Goal: Task Accomplishment & Management: Use online tool/utility

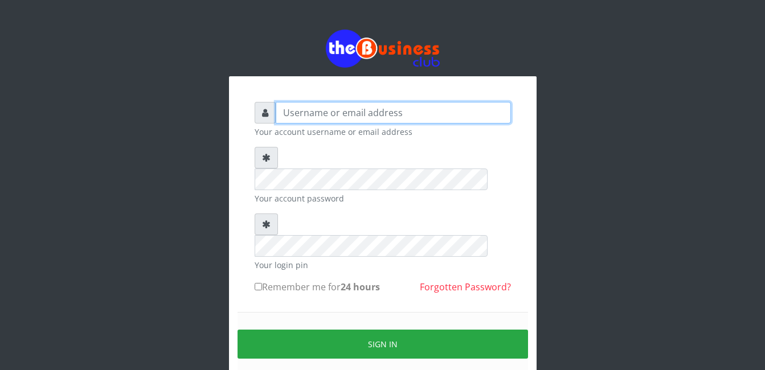
type input "Mlanga"
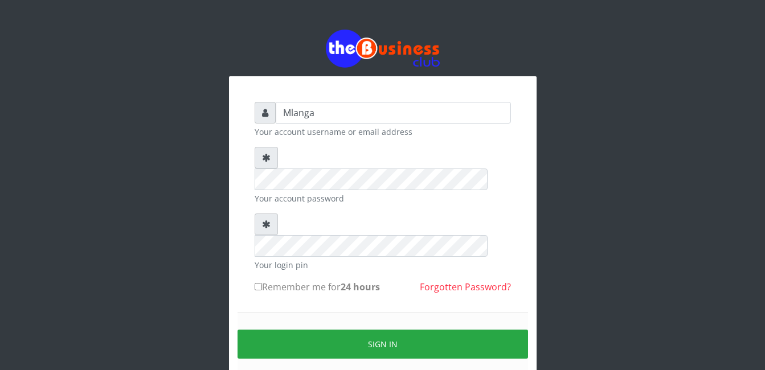
click at [119, 287] on div "Mlanga Your account username or email address Your account password Your login …" at bounding box center [382, 226] width 649 height 453
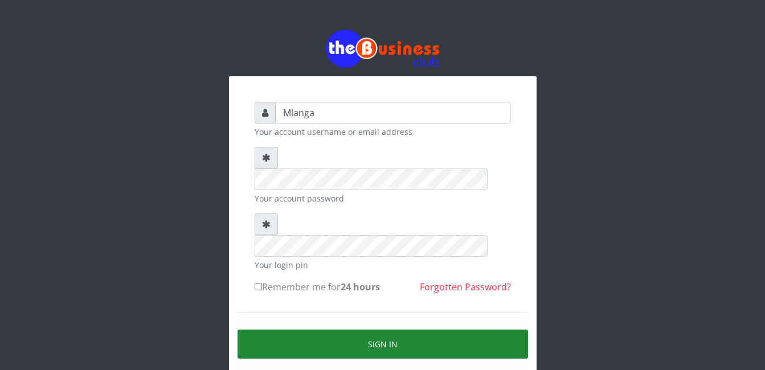
click at [442, 330] on button "Sign in" at bounding box center [382, 344] width 290 height 29
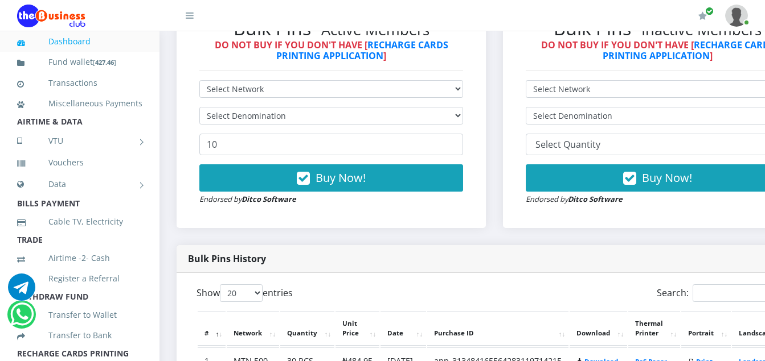
scroll to position [361, 0]
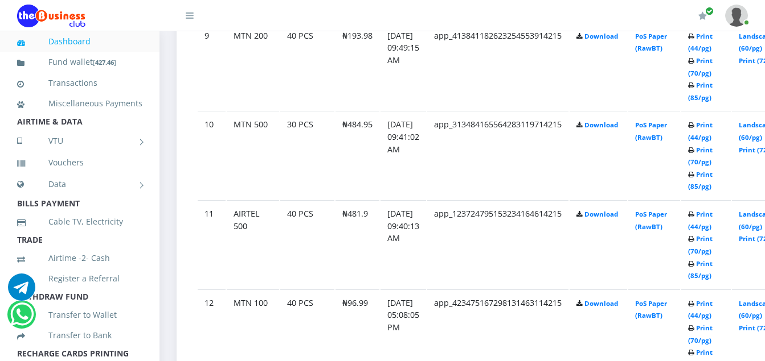
scroll to position [1409, 0]
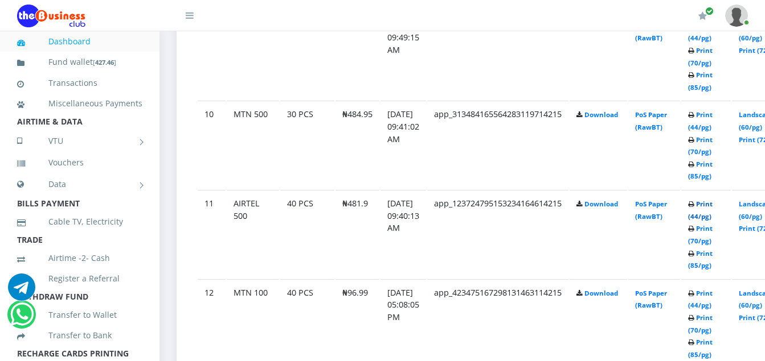
click at [712, 205] on link "Print (44/pg)" at bounding box center [700, 210] width 24 height 21
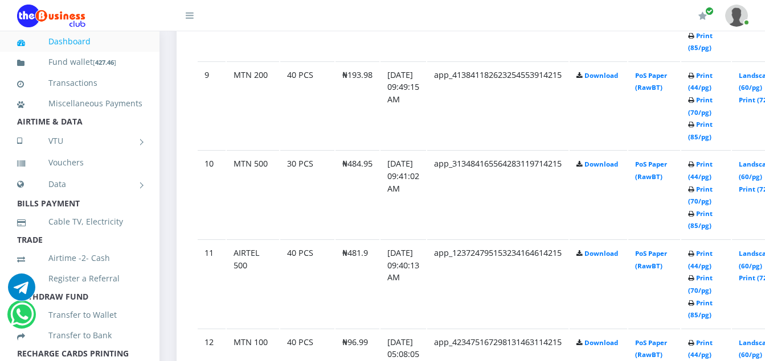
scroll to position [1409, 0]
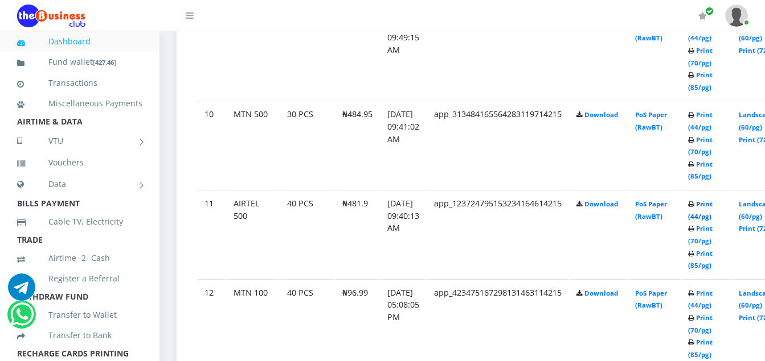
click at [712, 207] on link "Print (44/pg)" at bounding box center [700, 210] width 24 height 21
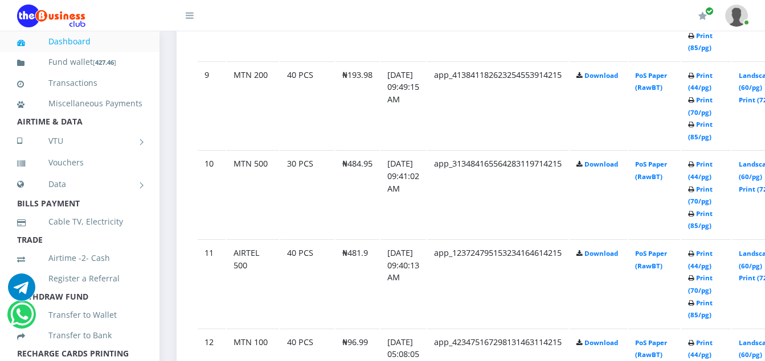
scroll to position [1409, 0]
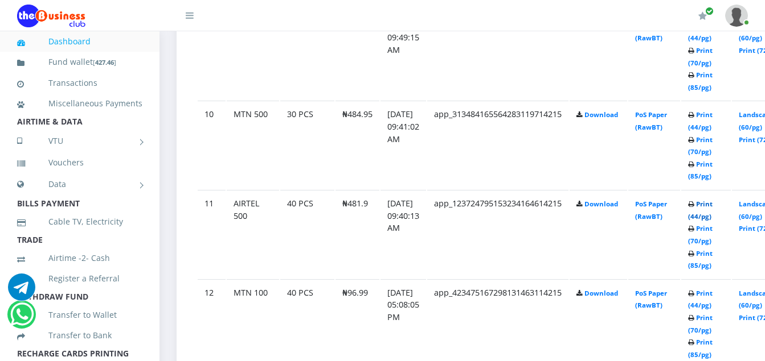
click at [712, 207] on link "Print (44/pg)" at bounding box center [700, 210] width 24 height 21
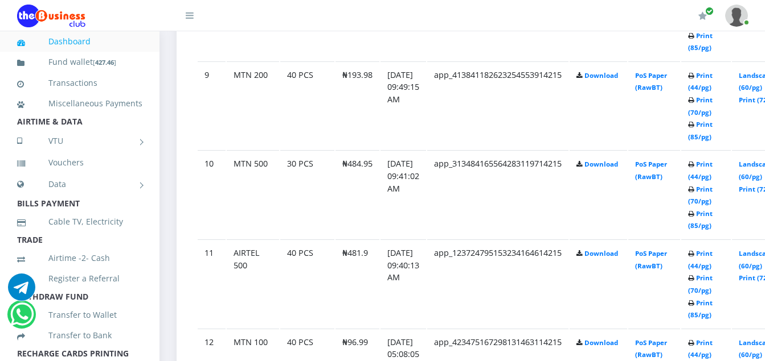
scroll to position [1409, 0]
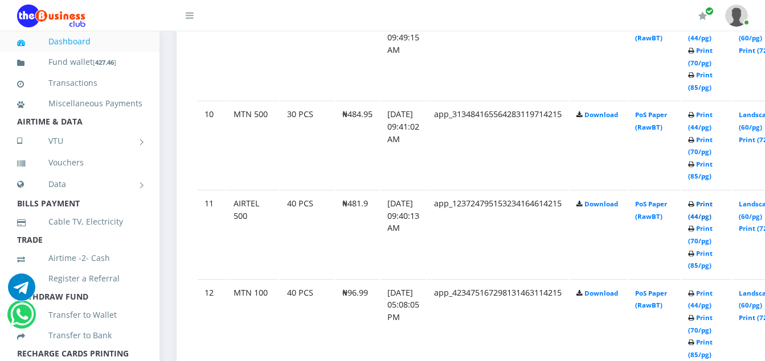
click at [712, 206] on link "Print (44/pg)" at bounding box center [700, 210] width 24 height 21
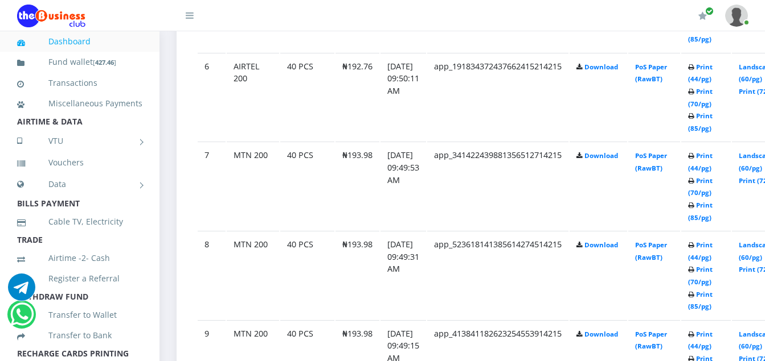
scroll to position [1090, 0]
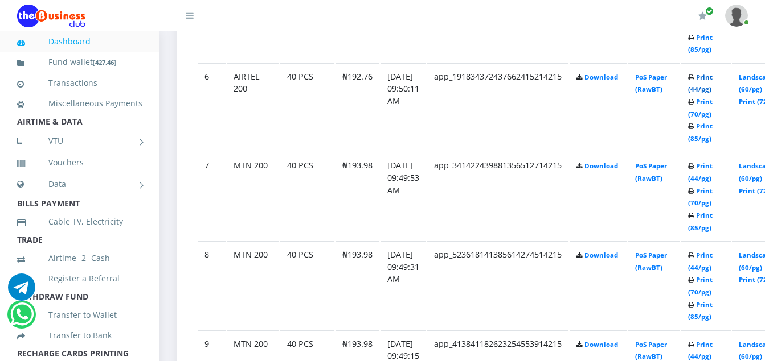
click at [712, 80] on link "Print (44/pg)" at bounding box center [700, 83] width 24 height 21
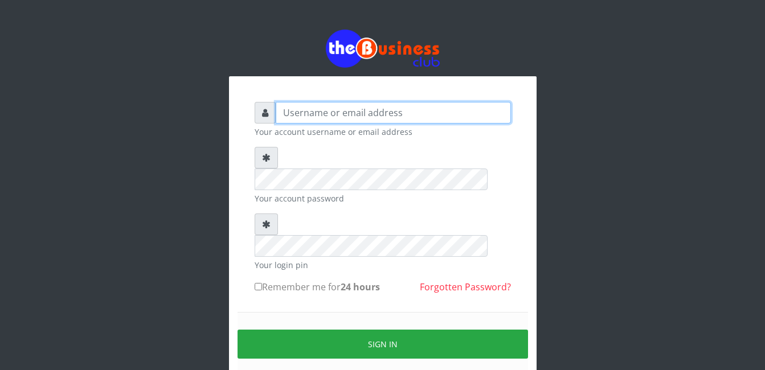
type input "Mlanga"
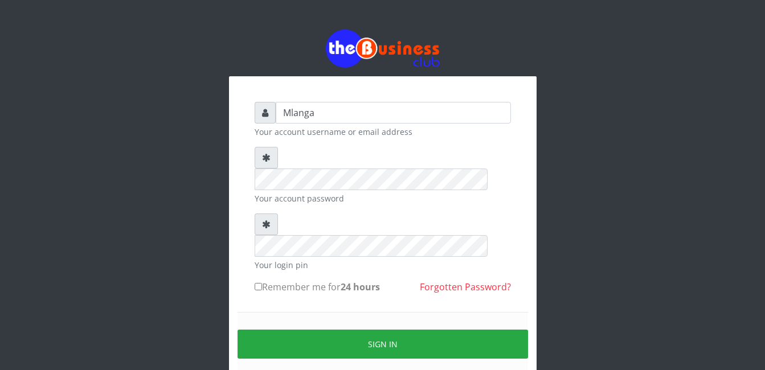
click at [157, 218] on div "Mlanga Your account username or email address Your account password Your login …" at bounding box center [382, 226] width 649 height 453
click at [202, 238] on div "Mlanga Your account username or email address Your account password Your login …" at bounding box center [382, 226] width 649 height 453
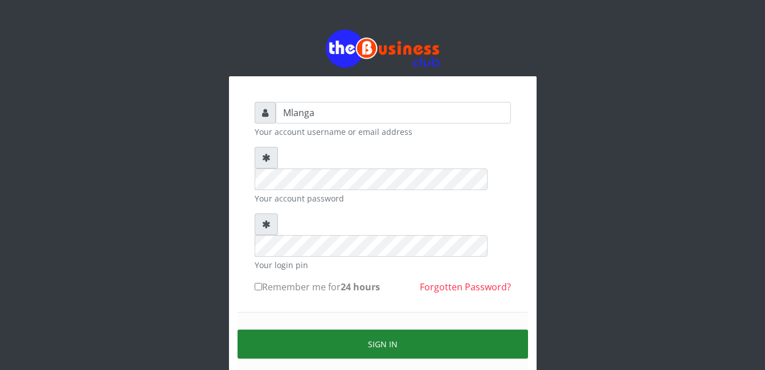
click at [387, 330] on button "Sign in" at bounding box center [382, 344] width 290 height 29
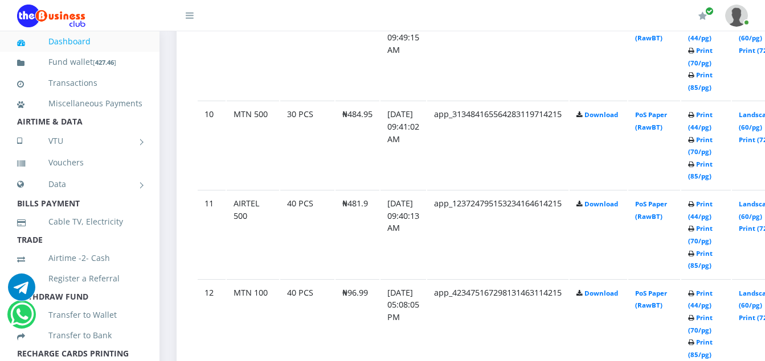
scroll to position [1386, 0]
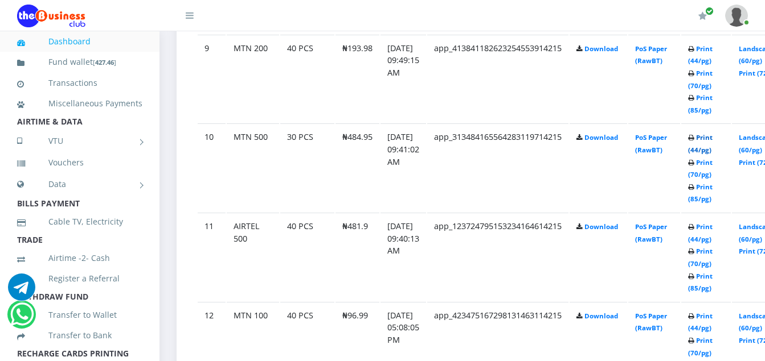
click at [712, 138] on link "Print (44/pg)" at bounding box center [700, 143] width 24 height 21
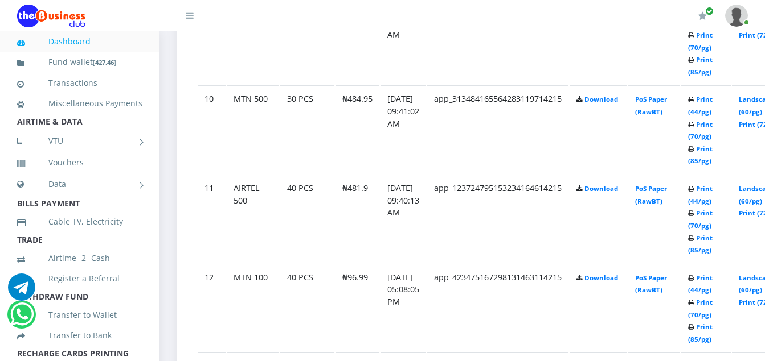
scroll to position [1435, 0]
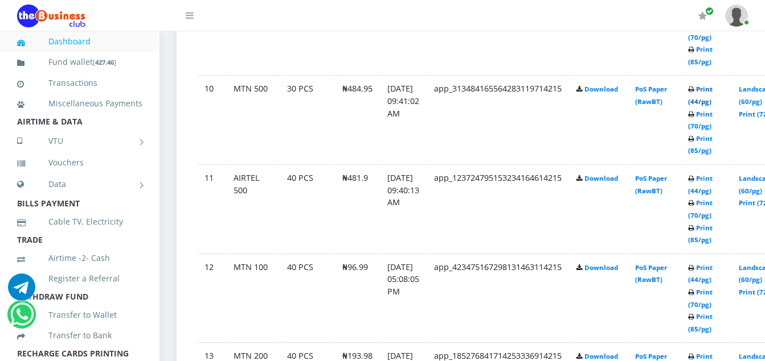
click at [712, 91] on link "Print (44/pg)" at bounding box center [700, 95] width 24 height 21
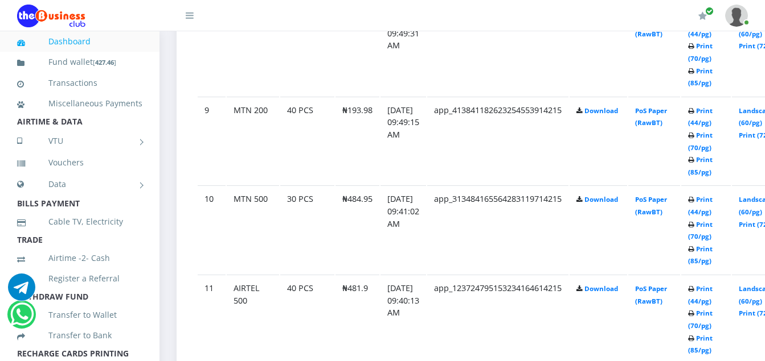
scroll to position [1341, 0]
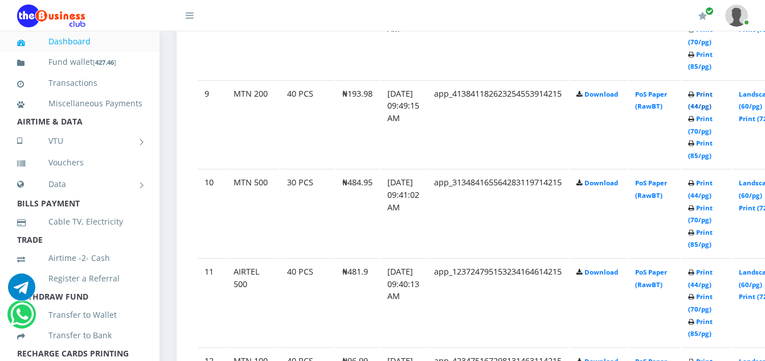
click at [712, 97] on link "Print (44/pg)" at bounding box center [700, 100] width 24 height 21
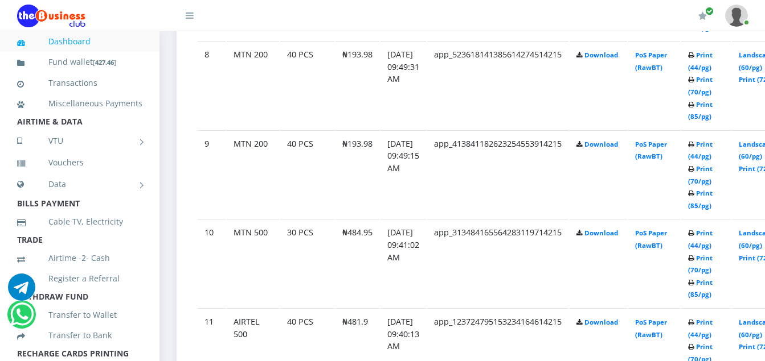
scroll to position [1295, 0]
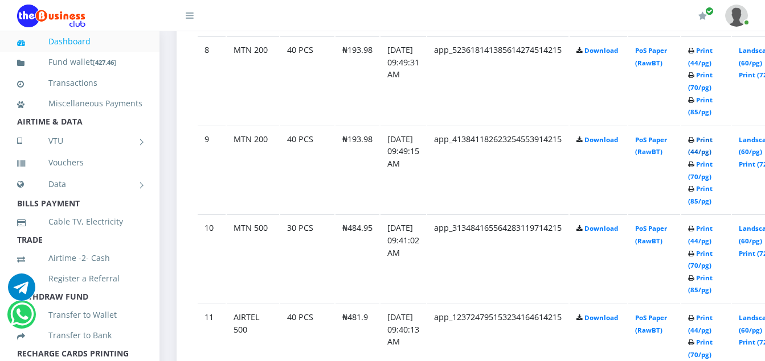
click at [712, 141] on link "Print (44/pg)" at bounding box center [700, 145] width 24 height 21
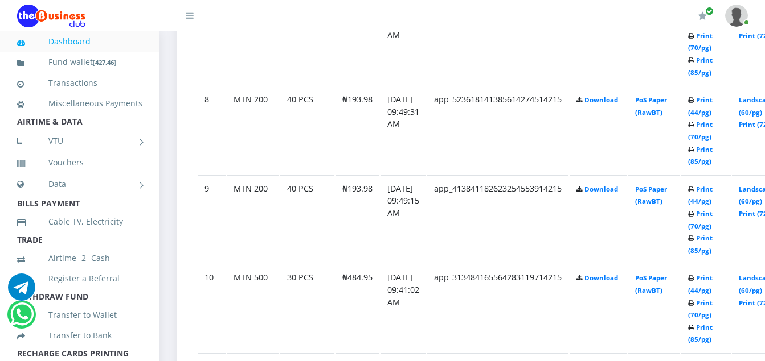
scroll to position [1295, 0]
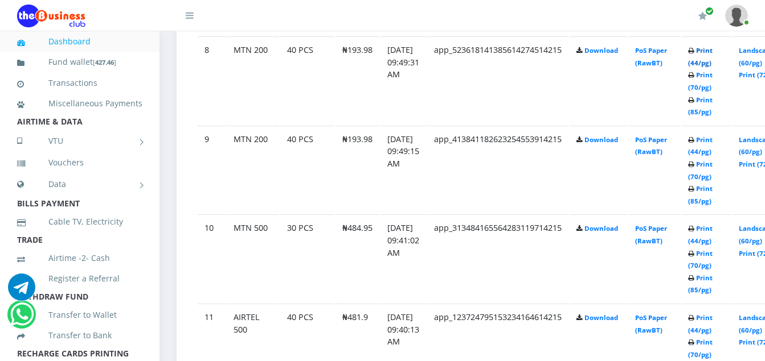
click at [712, 50] on link "Print (44/pg)" at bounding box center [700, 56] width 24 height 21
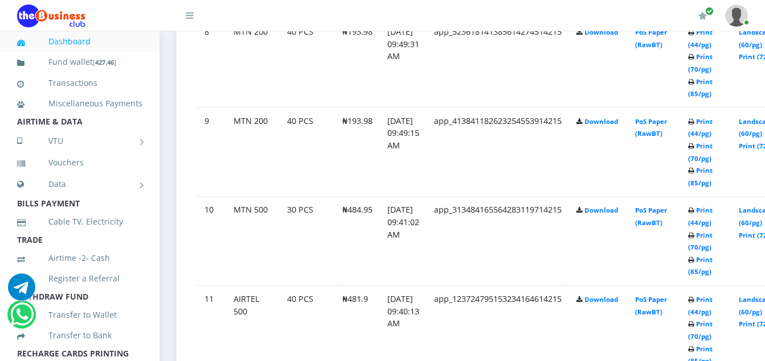
scroll to position [1306, 0]
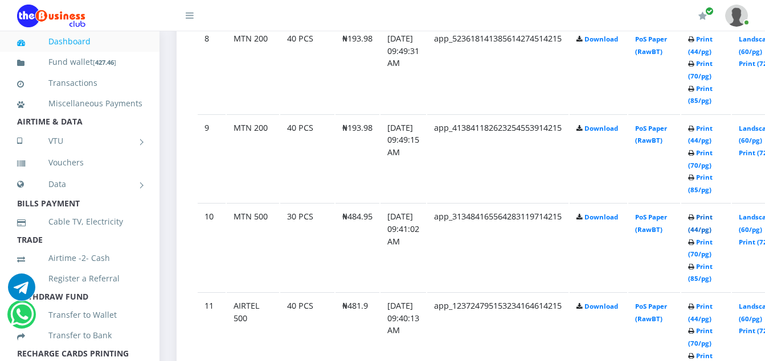
click at [712, 220] on link "Print (44/pg)" at bounding box center [700, 223] width 24 height 21
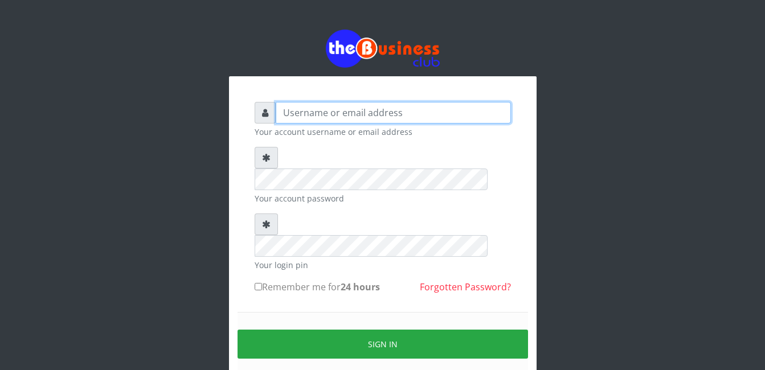
type input "Mlanga"
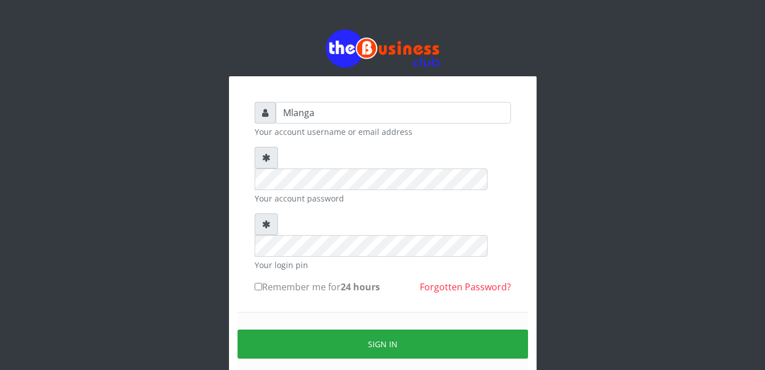
click at [82, 266] on div "Mlanga Your account username or email address Your account password Your login …" at bounding box center [382, 226] width 649 height 453
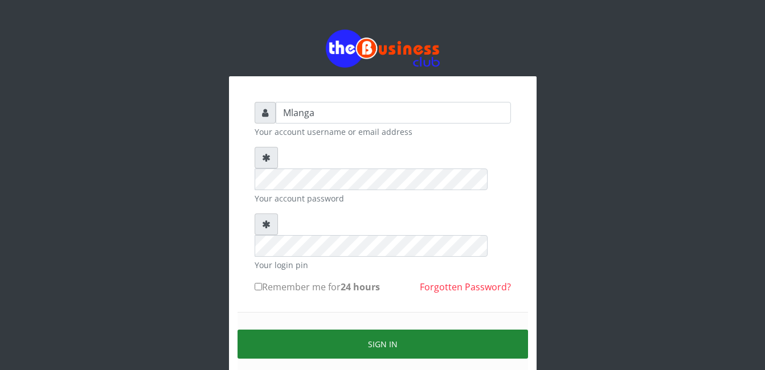
click at [385, 330] on button "Sign in" at bounding box center [382, 344] width 290 height 29
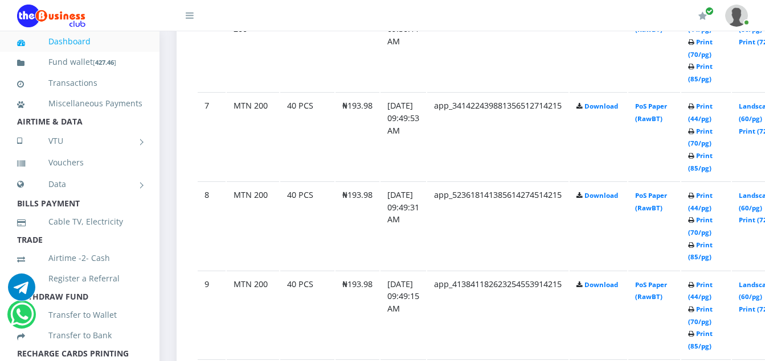
scroll to position [1127, 0]
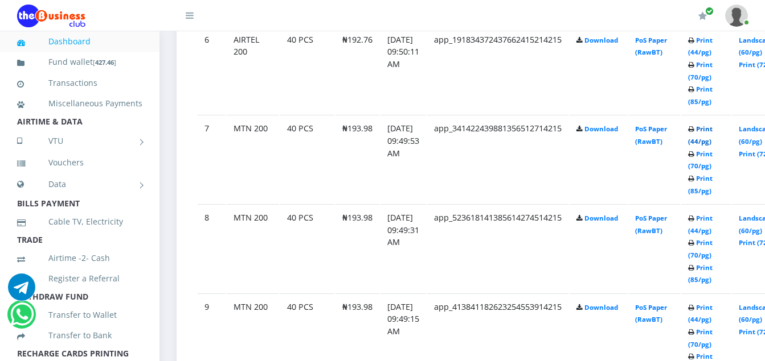
click at [712, 129] on link "Print (44/pg)" at bounding box center [700, 135] width 24 height 21
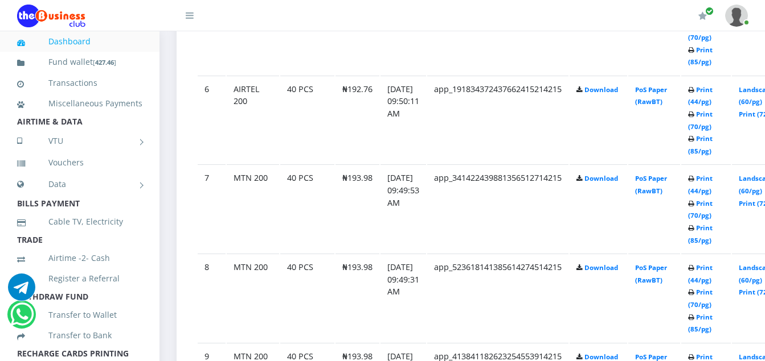
scroll to position [1127, 0]
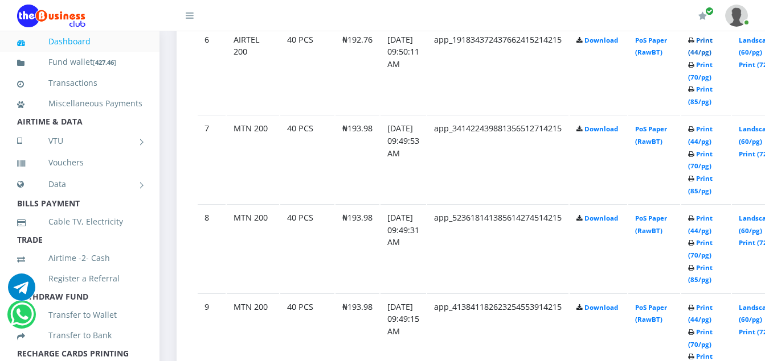
click at [712, 42] on link "Print (44/pg)" at bounding box center [700, 46] width 24 height 21
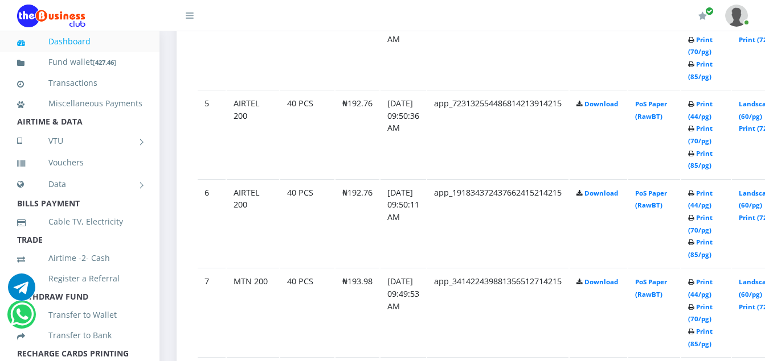
scroll to position [968, 0]
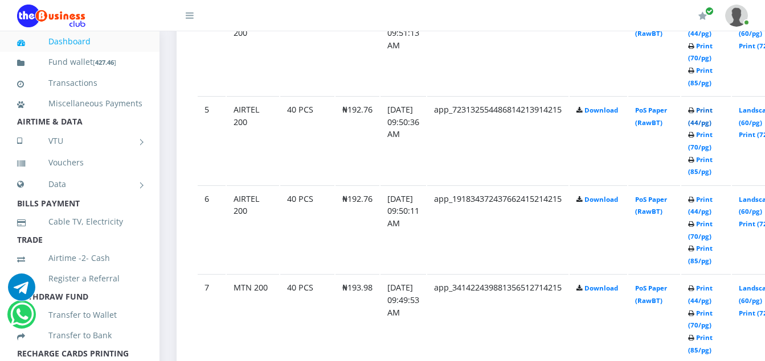
click at [712, 109] on link "Print (44/pg)" at bounding box center [700, 116] width 24 height 21
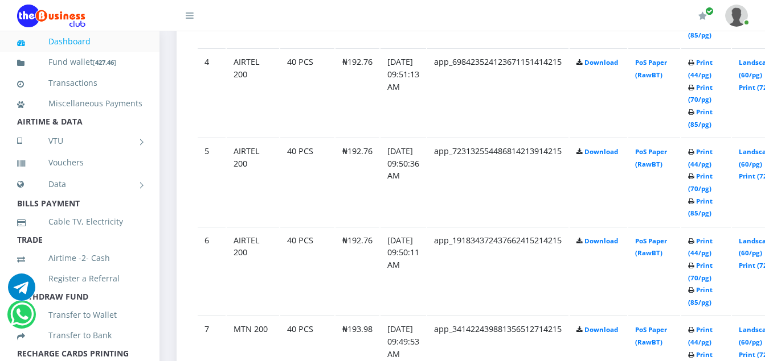
scroll to position [922, 0]
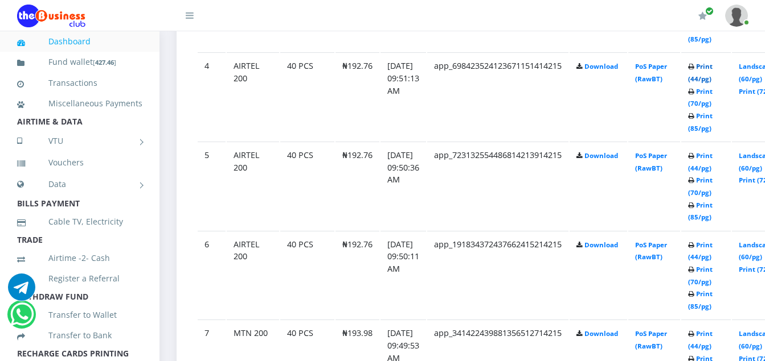
click at [712, 66] on link "Print (44/pg)" at bounding box center [700, 72] width 24 height 21
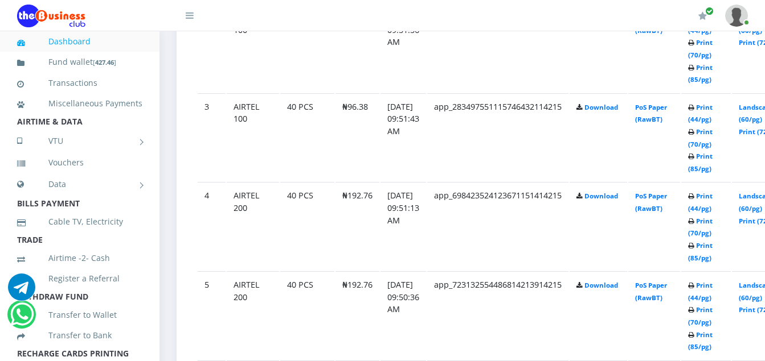
scroll to position [786, 0]
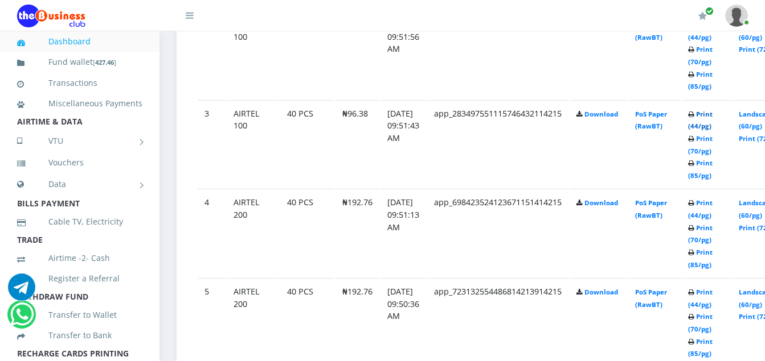
click at [712, 116] on link "Print (44/pg)" at bounding box center [700, 120] width 24 height 21
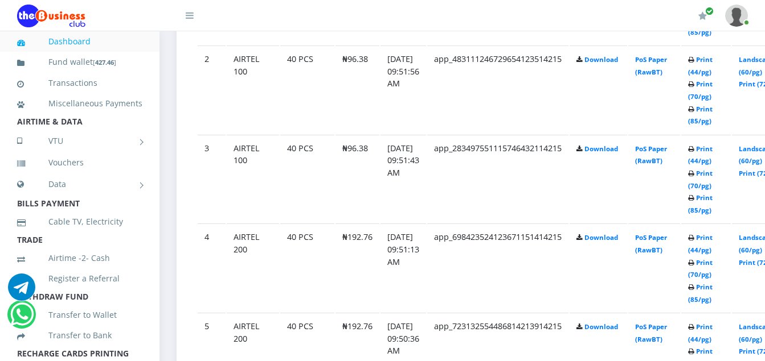
scroll to position [740, 0]
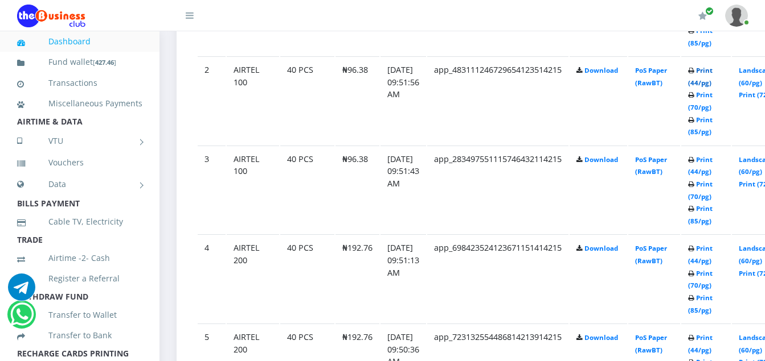
click at [712, 73] on link "Print (44/pg)" at bounding box center [700, 76] width 24 height 21
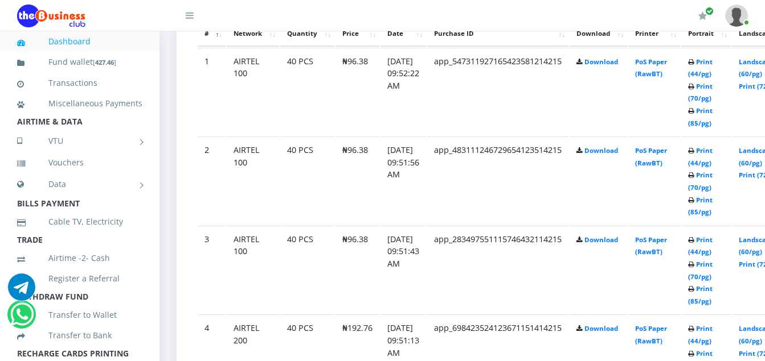
scroll to position [649, 0]
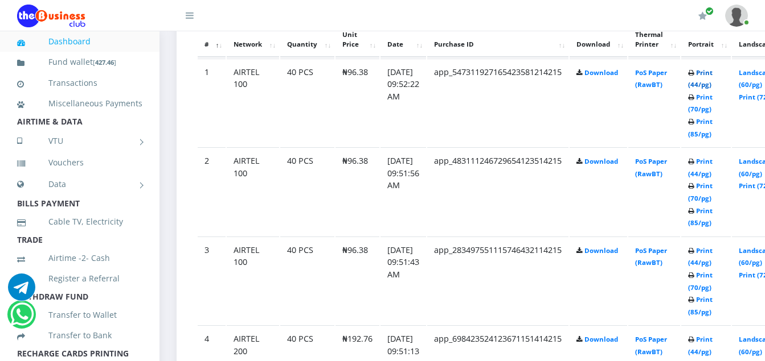
click at [712, 74] on link "Print (44/pg)" at bounding box center [700, 78] width 24 height 21
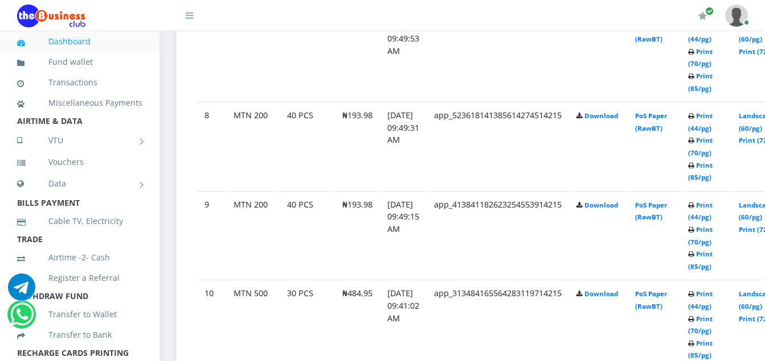
scroll to position [1546, 0]
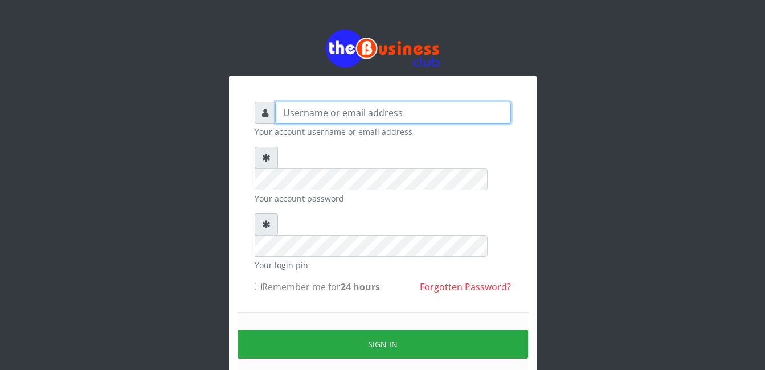
type input "Mlanga"
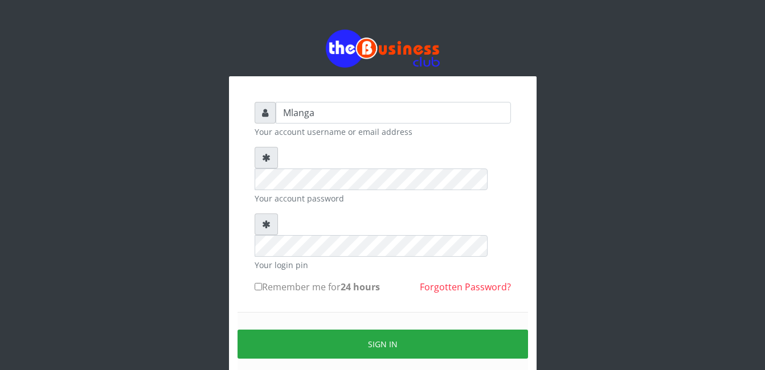
click at [173, 161] on div "Mlanga Your account username or email address Your account password Your login …" at bounding box center [382, 226] width 649 height 453
click at [174, 249] on div "Mlanga Your account username or email address Your account password Your login …" at bounding box center [382, 226] width 649 height 453
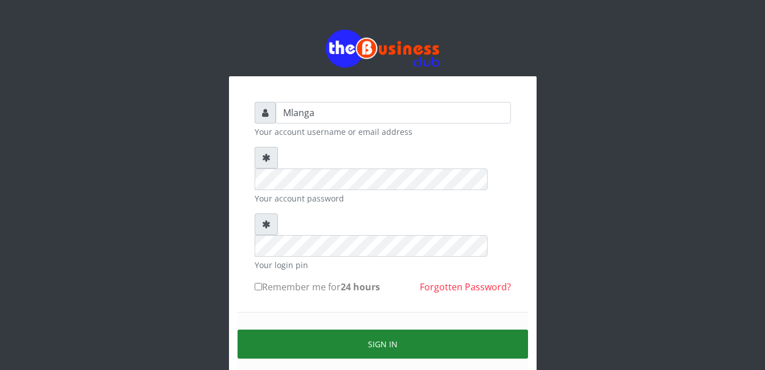
click at [401, 330] on button "Sign in" at bounding box center [382, 344] width 290 height 29
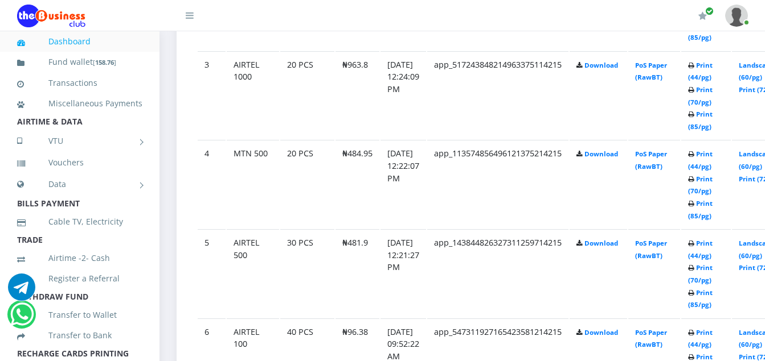
scroll to position [843, 0]
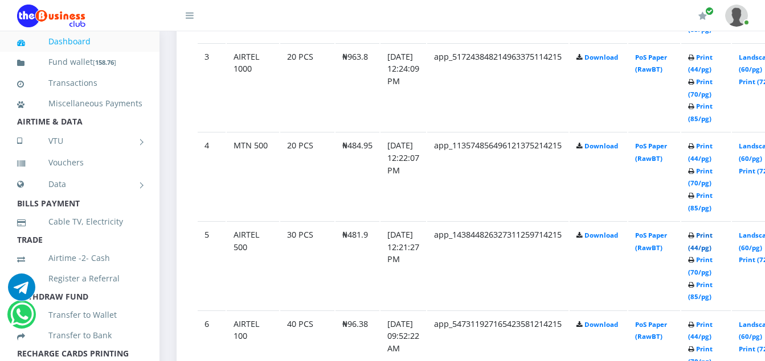
click at [712, 240] on link "Print (44/pg)" at bounding box center [700, 241] width 24 height 21
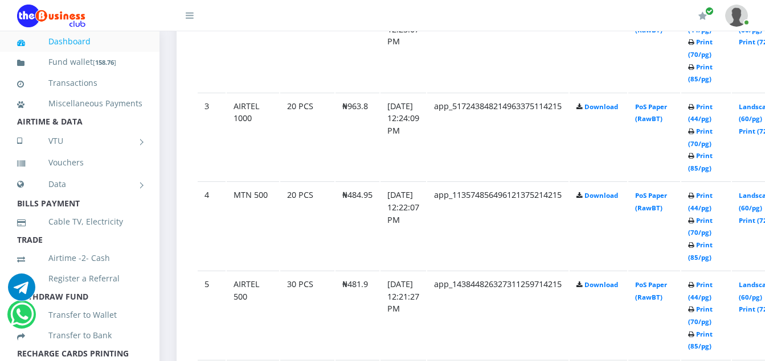
scroll to position [843, 0]
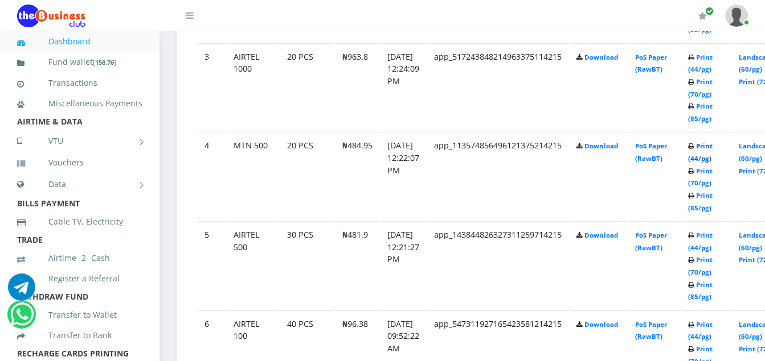
click at [712, 148] on link "Print (44/pg)" at bounding box center [700, 152] width 24 height 21
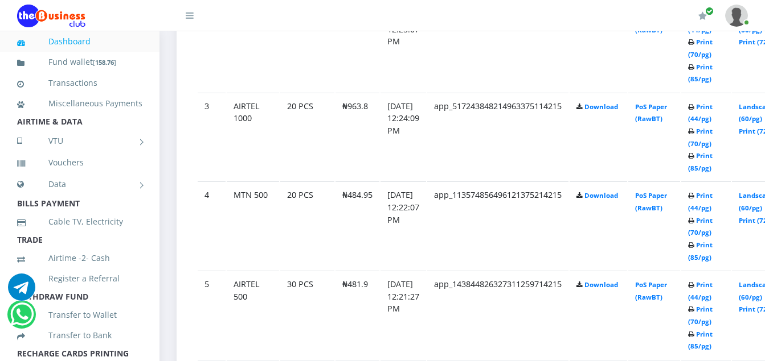
scroll to position [843, 0]
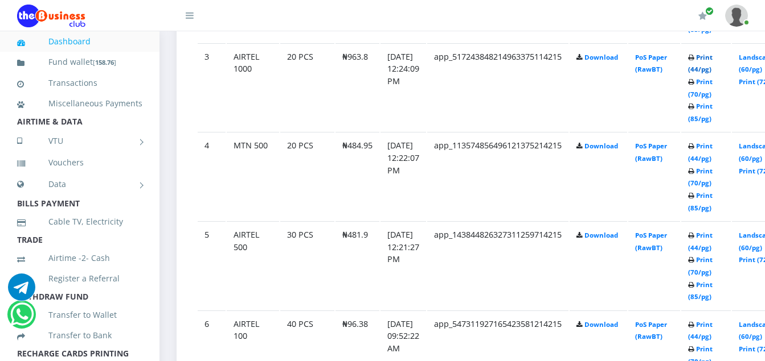
click at [712, 59] on link "Print (44/pg)" at bounding box center [700, 63] width 24 height 21
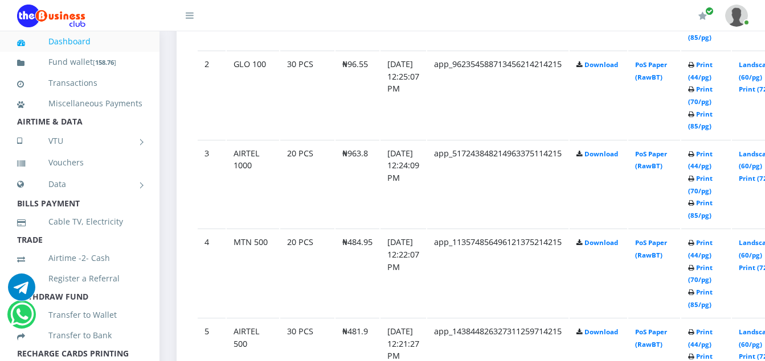
scroll to position [729, 0]
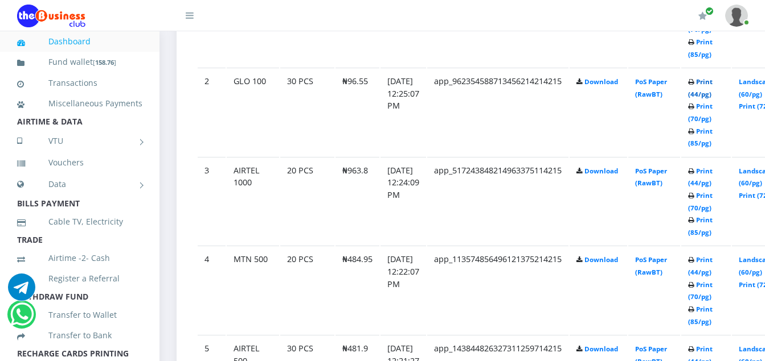
click at [712, 85] on link "Print (44/pg)" at bounding box center [700, 87] width 24 height 21
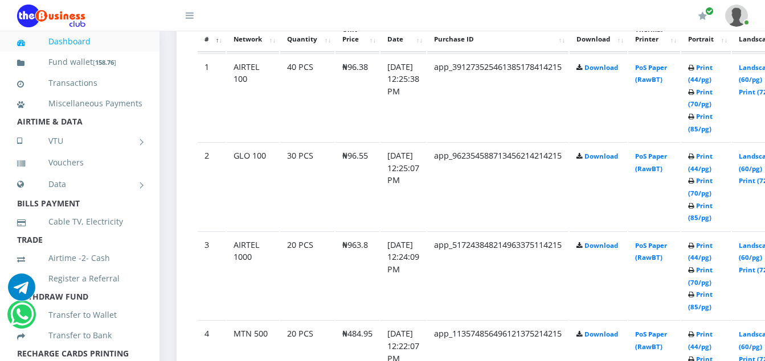
scroll to position [638, 0]
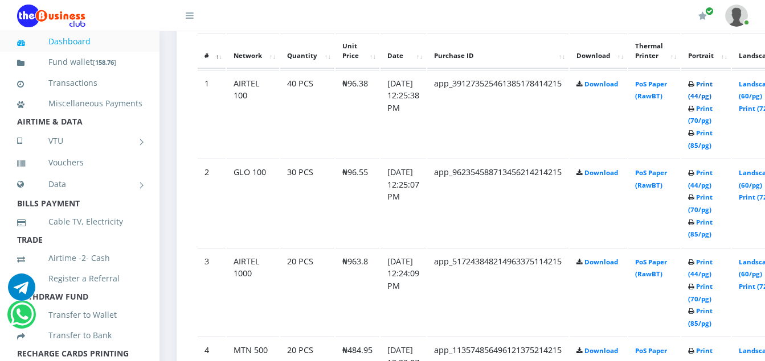
click at [712, 85] on link "Print (44/pg)" at bounding box center [700, 90] width 24 height 21
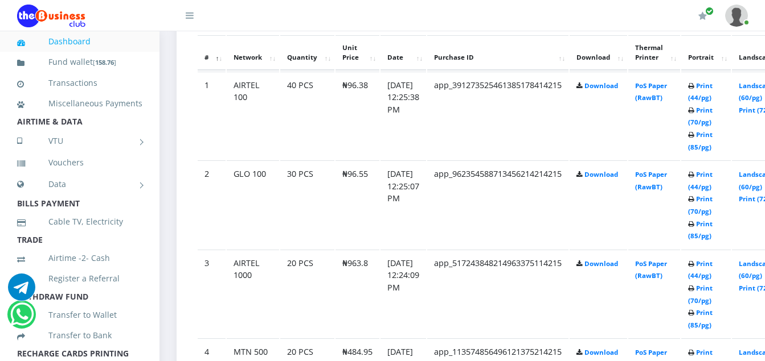
scroll to position [638, 0]
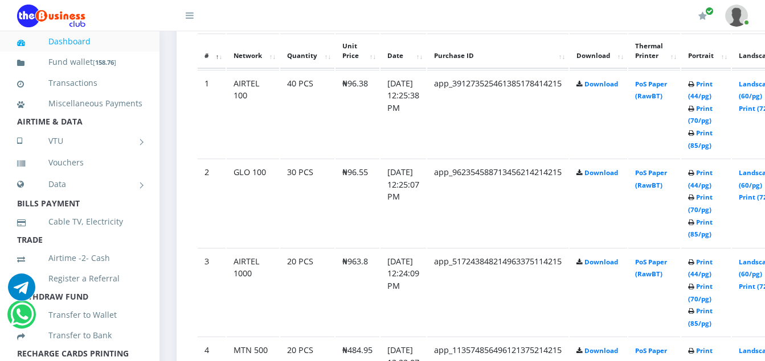
click at [522, 220] on td "app_962354588713456214214215" at bounding box center [497, 203] width 141 height 88
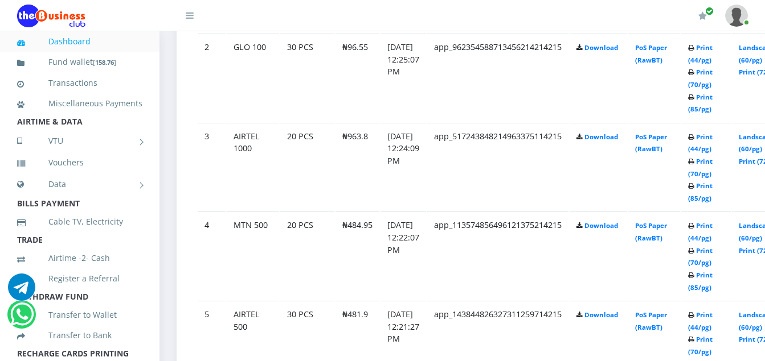
scroll to position [774, 0]
